Goal: Task Accomplishment & Management: Manage account settings

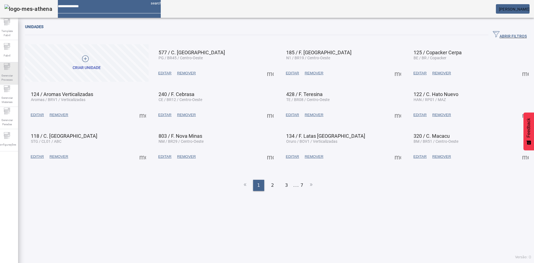
click at [16, 70] on div "Gerenciar Processo" at bounding box center [7, 73] width 22 height 22
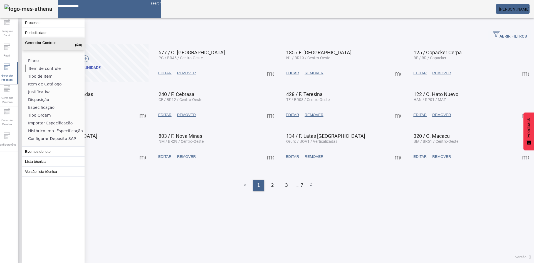
click at [51, 68] on li "Item de controle" at bounding box center [54, 68] width 59 height 8
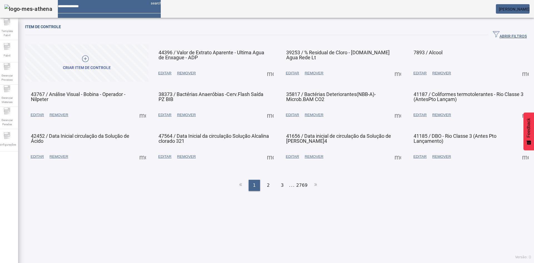
click at [492, 32] on span "ABRIR FILTROS" at bounding box center [509, 35] width 34 height 8
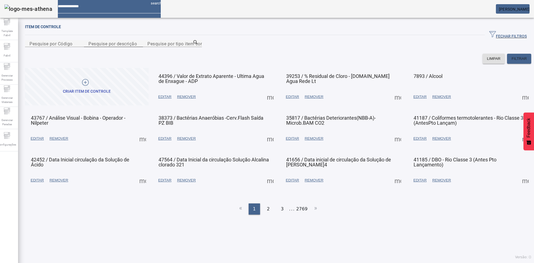
click at [138, 47] on input "Pesquise por descrição" at bounding box center [113, 43] width 50 height 7
click at [14, 69] on div "Gerenciar Processo" at bounding box center [7, 73] width 22 height 22
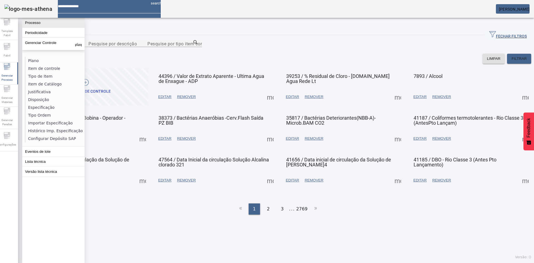
click at [43, 24] on button "Processo" at bounding box center [53, 23] width 62 height 10
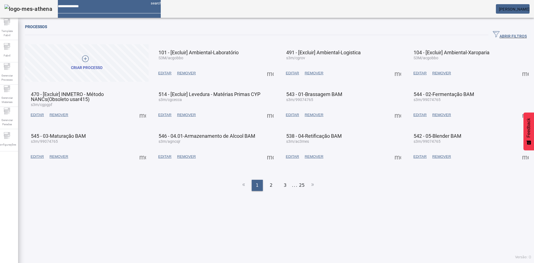
click at [497, 31] on span "button" at bounding box center [509, 34] width 43 height 13
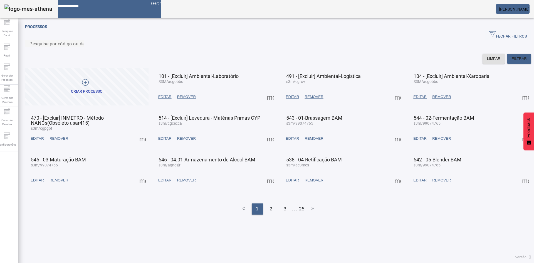
click at [79, 47] on input "Pesquise por código ou descrição" at bounding box center [54, 43] width 50 height 7
click at [511, 61] on span "FILTRAR" at bounding box center [518, 59] width 15 height 6
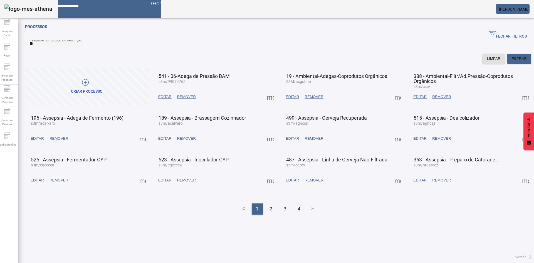
click at [46, 47] on input "**" at bounding box center [54, 43] width 50 height 7
click at [514, 61] on span "FILTRAR" at bounding box center [518, 59] width 15 height 6
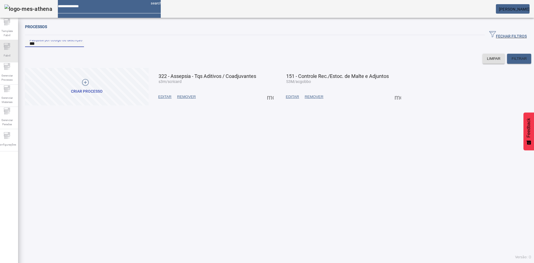
drag, startPoint x: 41, startPoint y: 50, endPoint x: 11, endPoint y: 50, distance: 30.3
click at [11, 50] on div "Template Fabril Fabril Gerenciar Processo Gerenciar Materiais Gerenciar Paradas…" at bounding box center [267, 131] width 542 height 263
click at [514, 61] on span "FILTRAR" at bounding box center [518, 59] width 15 height 6
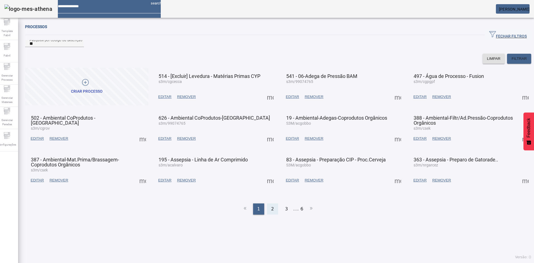
click at [271, 214] on div "2" at bounding box center [272, 208] width 11 height 11
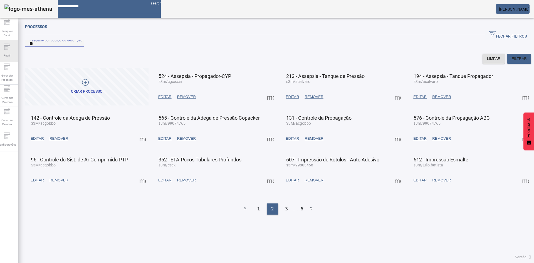
drag, startPoint x: 49, startPoint y: 51, endPoint x: 17, endPoint y: 47, distance: 32.8
click at [17, 47] on div "Template Fabril Fabril Gerenciar Processo Gerenciar Materiais Gerenciar Paradas…" at bounding box center [267, 131] width 542 height 263
type input "***"
click at [512, 61] on span "FILTRAR" at bounding box center [518, 59] width 15 height 6
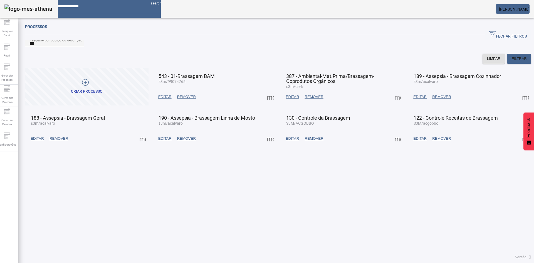
click at [393, 145] on span at bounding box center [397, 138] width 13 height 13
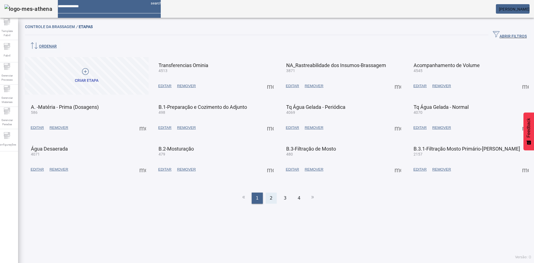
click at [272, 192] on div "2" at bounding box center [270, 197] width 11 height 11
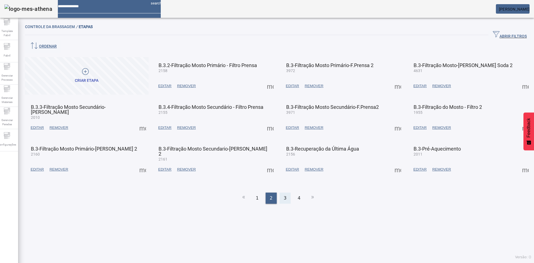
click at [283, 195] on span "3" at bounding box center [284, 198] width 3 height 7
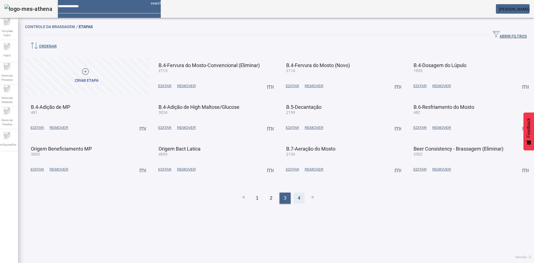
click at [293, 192] on div "4" at bounding box center [298, 197] width 11 height 11
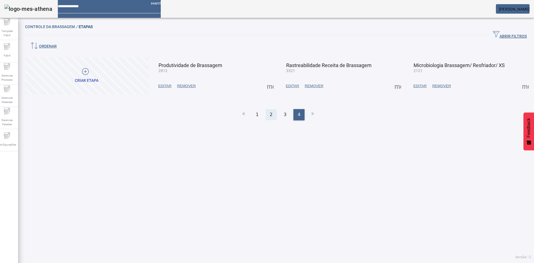
click at [270, 111] on span "2" at bounding box center [271, 114] width 3 height 7
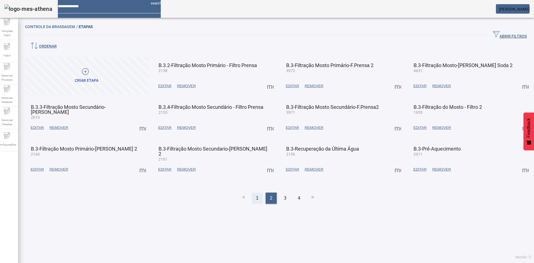
click at [256, 195] on span "1" at bounding box center [257, 198] width 3 height 7
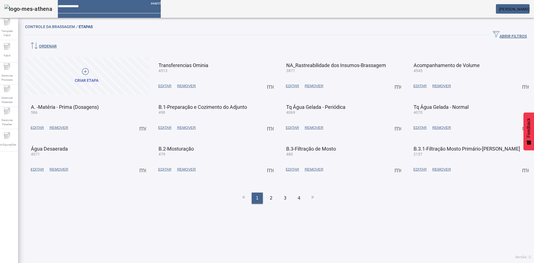
click at [267, 121] on span at bounding box center [269, 127] width 13 height 13
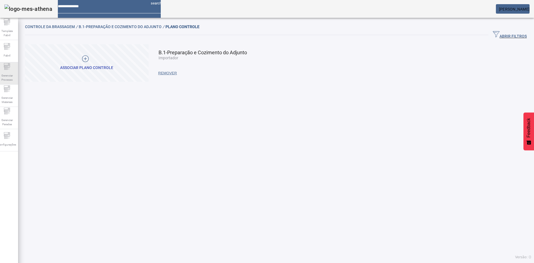
click at [11, 78] on span "Gerenciar Processo" at bounding box center [7, 78] width 17 height 12
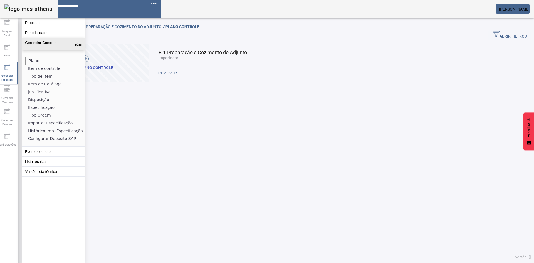
click at [37, 58] on li "Plano" at bounding box center [54, 61] width 59 height 8
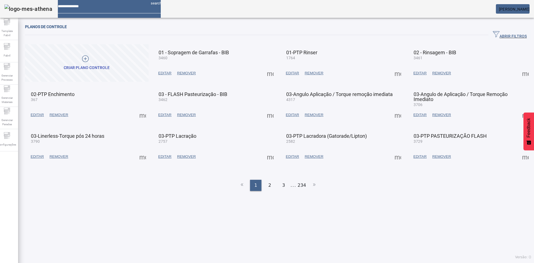
click at [493, 32] on span "ABRIR FILTROS" at bounding box center [509, 35] width 34 height 8
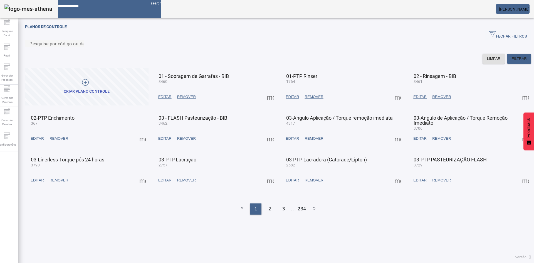
click at [79, 47] on input "Pesquise por código ou descrição" at bounding box center [54, 43] width 50 height 7
type input "*****"
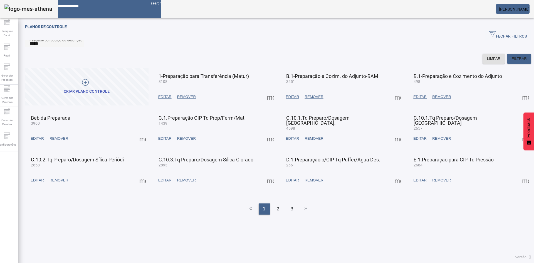
click at [518, 103] on span at bounding box center [524, 96] width 13 height 13
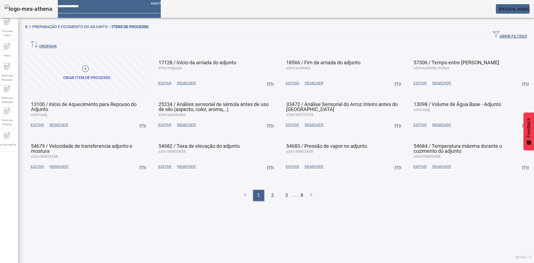
click at [492, 35] on span "ABRIR FILTROS" at bounding box center [509, 35] width 34 height 8
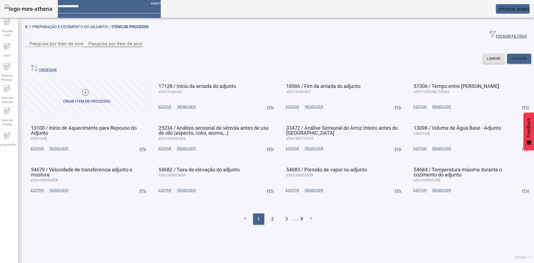
click at [152, 46] on mat-label "Pesquise por item de processo" at bounding box center [120, 43] width 64 height 5
click at [138, 47] on input "Pesquise por item de processo" at bounding box center [113, 43] width 50 height 7
type input "****"
click at [511, 61] on span "FILTRAR" at bounding box center [518, 59] width 15 height 6
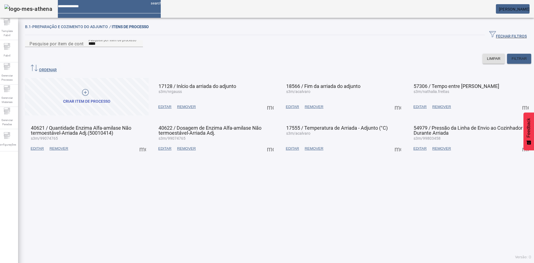
click at [396, 146] on span at bounding box center [397, 148] width 13 height 13
click at [356, 262] on div at bounding box center [267, 263] width 534 height 0
click at [290, 146] on span "EDITAR" at bounding box center [292, 149] width 13 height 6
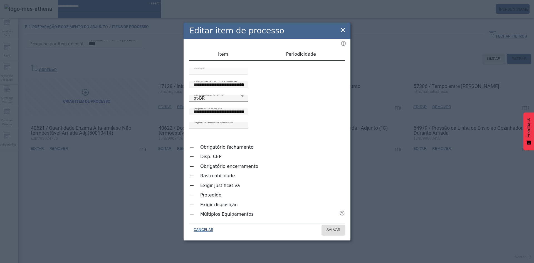
click at [307, 56] on span "Periodicidade" at bounding box center [301, 54] width 30 height 4
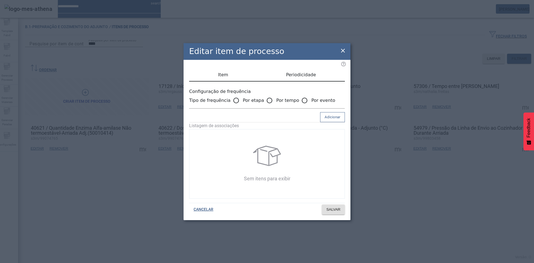
click at [222, 75] on span "Item" at bounding box center [223, 75] width 10 height 4
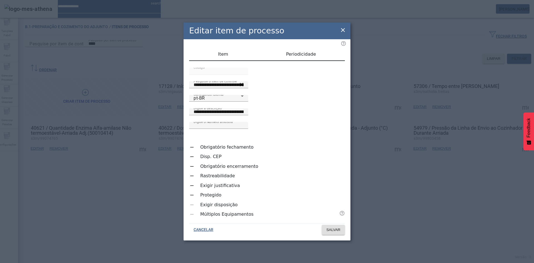
click at [341, 33] on icon at bounding box center [342, 30] width 7 height 7
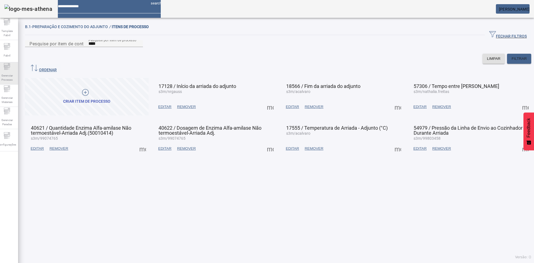
click at [9, 76] on span "Gerenciar Processo" at bounding box center [7, 78] width 17 height 12
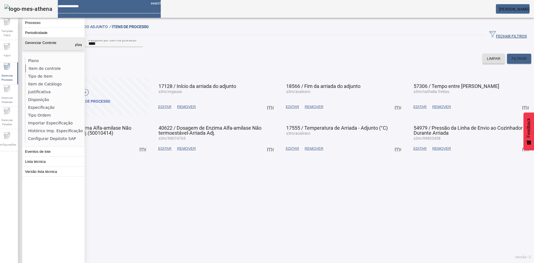
click at [55, 66] on li "Item de controle" at bounding box center [54, 68] width 59 height 8
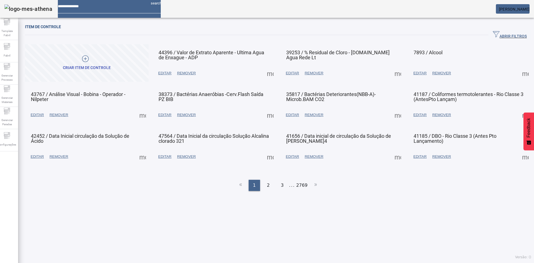
click at [499, 36] on span "ABRIR FILTROS" at bounding box center [509, 35] width 34 height 8
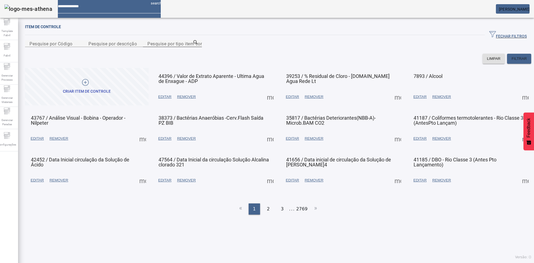
click at [147, 46] on mat-label "Pesquise por tipo item controle" at bounding box center [179, 43] width 65 height 5
click at [147, 47] on input "Pesquise por tipo item controle" at bounding box center [172, 43] width 50 height 7
type input "******"
click at [511, 61] on span "FILTRAR" at bounding box center [518, 59] width 15 height 6
drag, startPoint x: 49, startPoint y: 74, endPoint x: 15, endPoint y: 73, distance: 34.5
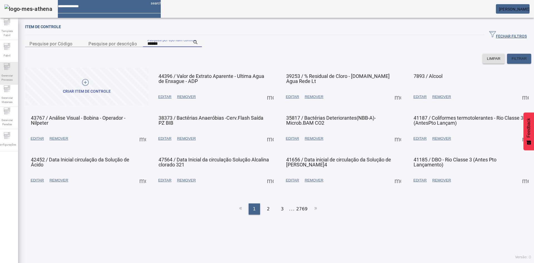
click at [15, 73] on div "Template Fabril Fabril Gerenciar Processo Gerenciar Materiais Gerenciar Paradas…" at bounding box center [267, 131] width 542 height 263
click at [133, 46] on mat-label "Pesquise por descrição" at bounding box center [112, 43] width 48 height 5
click at [133, 47] on input "Pesquise por descrição" at bounding box center [113, 43] width 50 height 7
paste input "******"
click at [514, 61] on span "FILTRAR" at bounding box center [518, 59] width 15 height 6
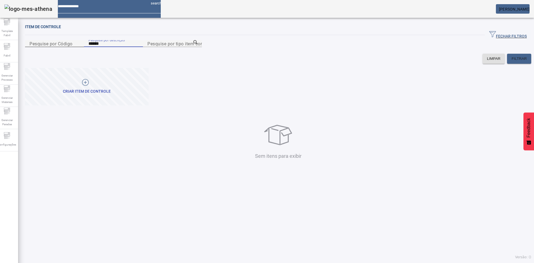
drag, startPoint x: 131, startPoint y: 48, endPoint x: 108, endPoint y: 49, distance: 23.7
click at [108, 46] on content "Pesquise por Código Pesquise por descrição ****** Pesquise por tipo item contro…" at bounding box center [113, 43] width 177 height 5
type input "*******"
click at [511, 61] on span "FILTRAR" at bounding box center [518, 59] width 15 height 6
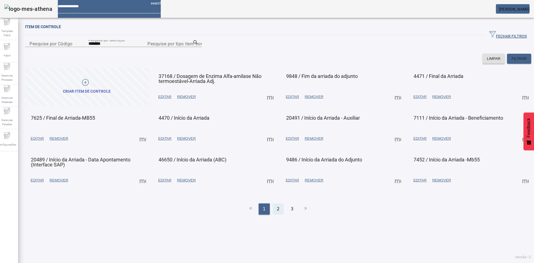
click at [277, 212] on span "2" at bounding box center [278, 208] width 3 height 7
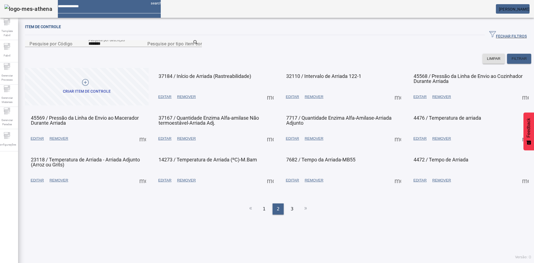
click at [144, 187] on span at bounding box center [142, 179] width 13 height 13
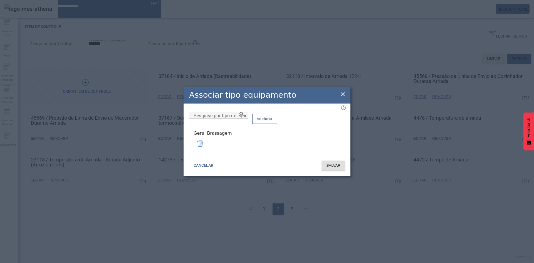
click at [342, 94] on icon at bounding box center [343, 94] width 4 height 4
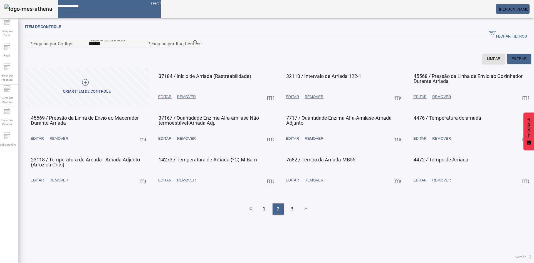
click at [278, 22] on div "Item de controle FECHAR FILTROS Pesquise por Código Pesquise por descrição ****…" at bounding box center [278, 142] width 520 height 242
click at [529, 9] on em at bounding box center [529, 9] width 0 height 4
